Goal: Check status: Check status

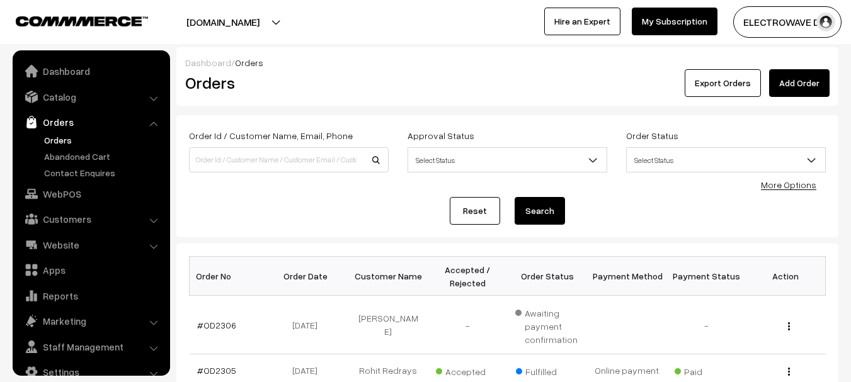
drag, startPoint x: 0, startPoint y: 0, endPoint x: 64, endPoint y: 118, distance: 134.4
click at [64, 134] on link "Orders" at bounding box center [103, 140] width 125 height 13
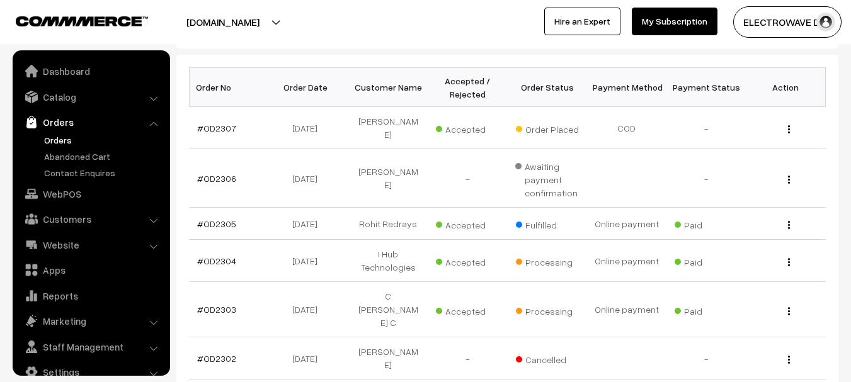
scroll to position [20, 0]
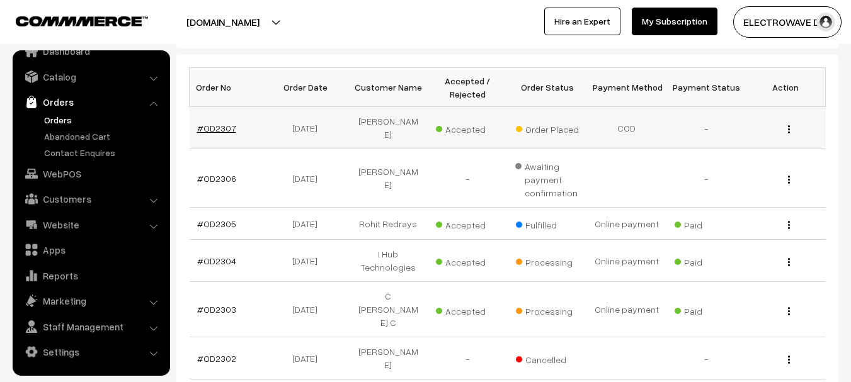
click at [209, 123] on link "#OD2307" at bounding box center [216, 128] width 39 height 11
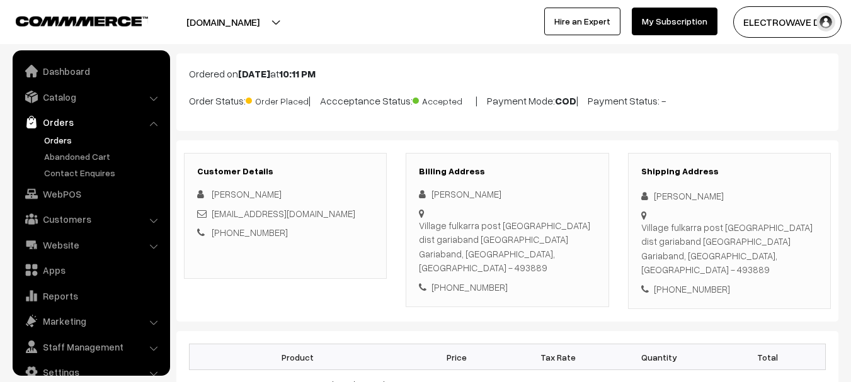
scroll to position [20, 0]
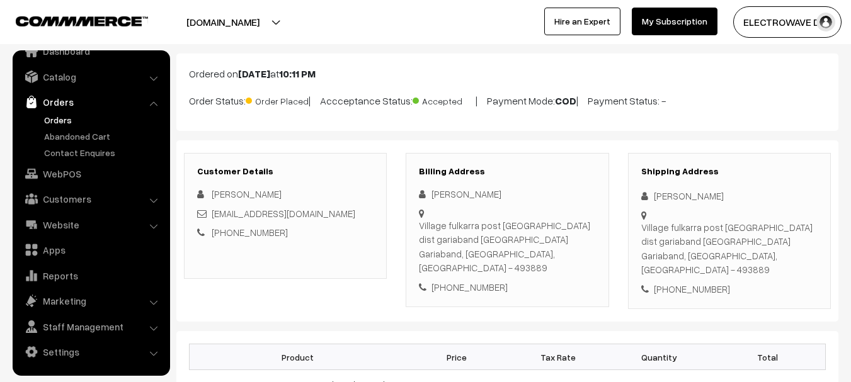
click at [64, 118] on link "Orders" at bounding box center [103, 119] width 125 height 13
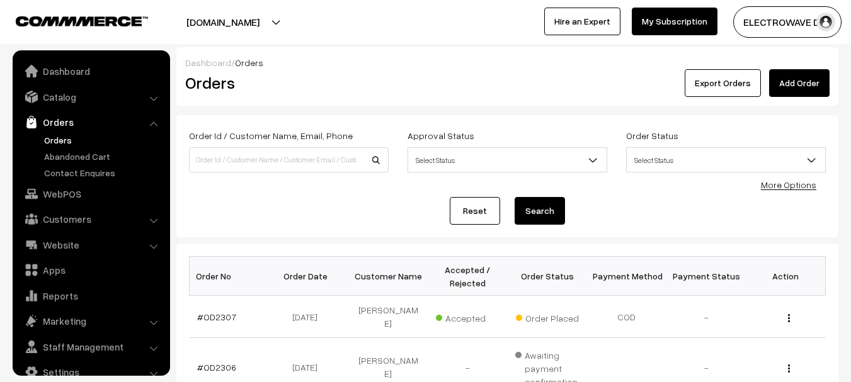
scroll to position [20, 0]
